Goal: Information Seeking & Learning: Learn about a topic

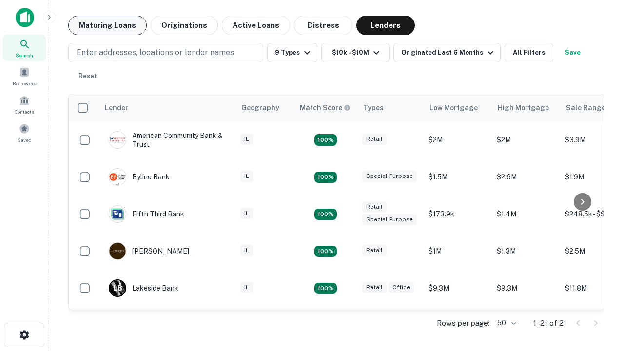
click at [107, 25] on button "Maturing Loans" at bounding box center [107, 25] width 78 height 19
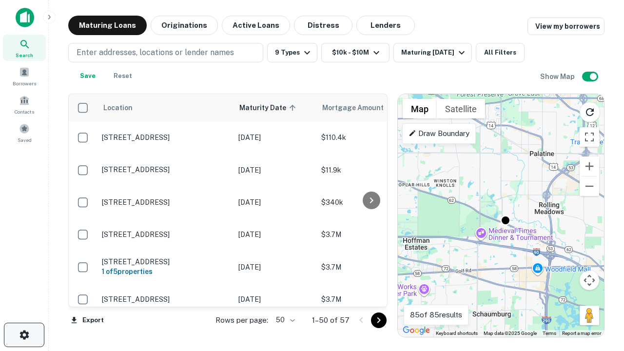
click at [24, 335] on icon "button" at bounding box center [25, 335] width 12 height 12
